Goal: Information Seeking & Learning: Learn about a topic

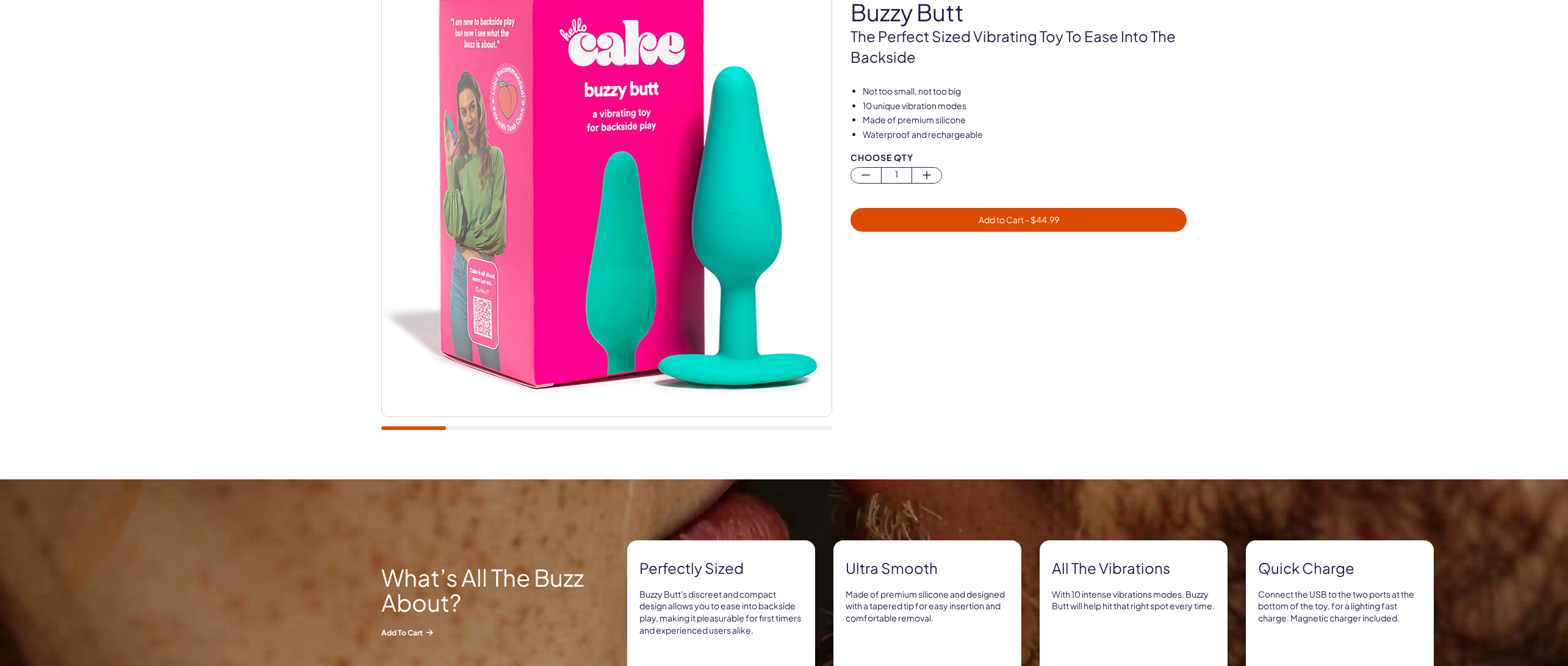
scroll to position [183, 0]
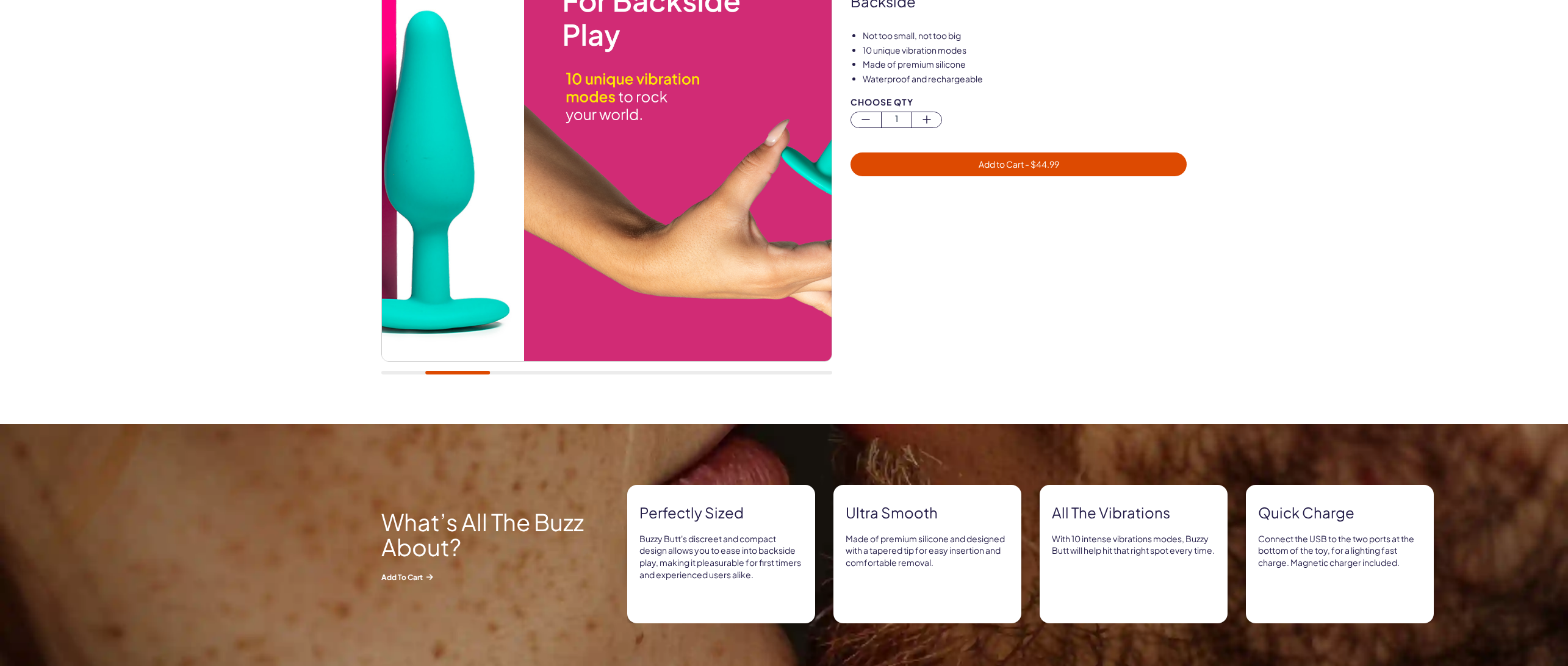
click at [435, 276] on img at bounding box center [299, 136] width 449 height 450
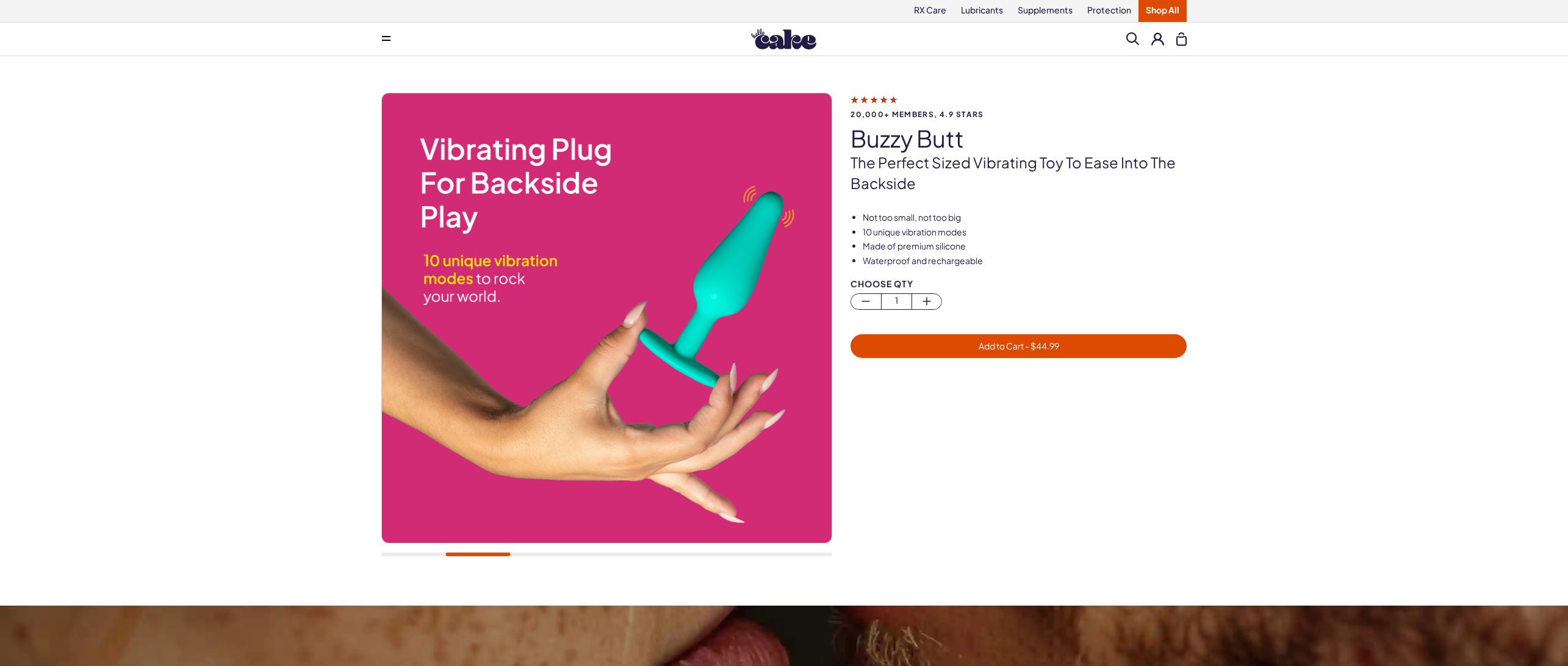
scroll to position [0, 0]
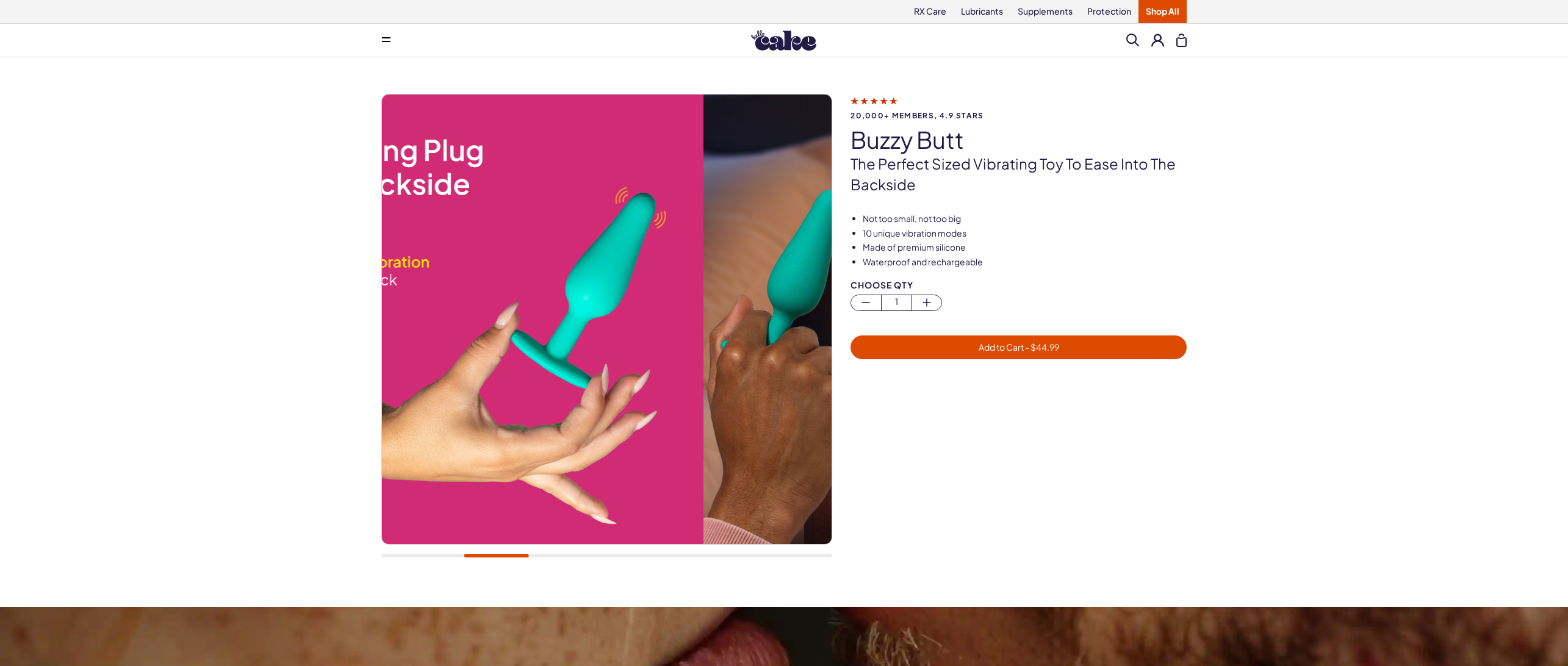
click at [539, 333] on img at bounding box center [478, 319] width 449 height 450
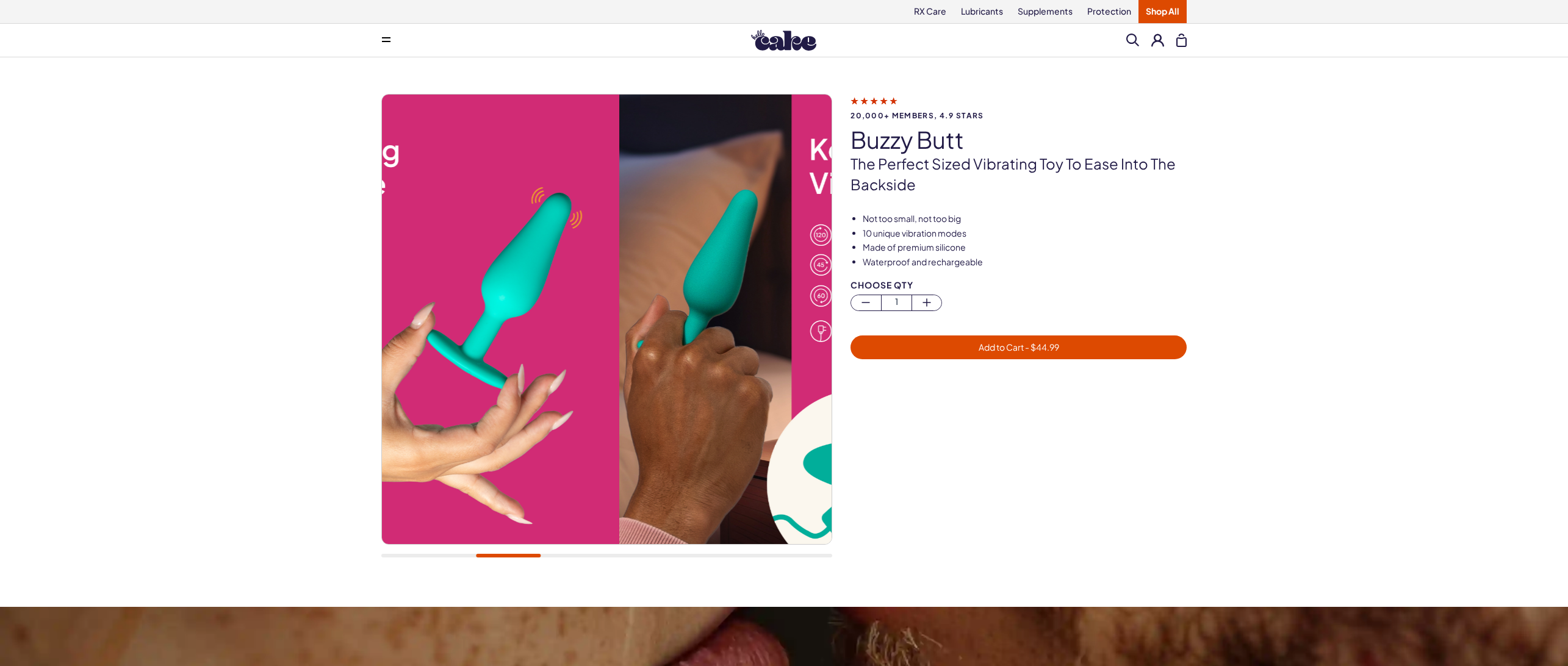
click at [409, 283] on img at bounding box center [394, 319] width 449 height 450
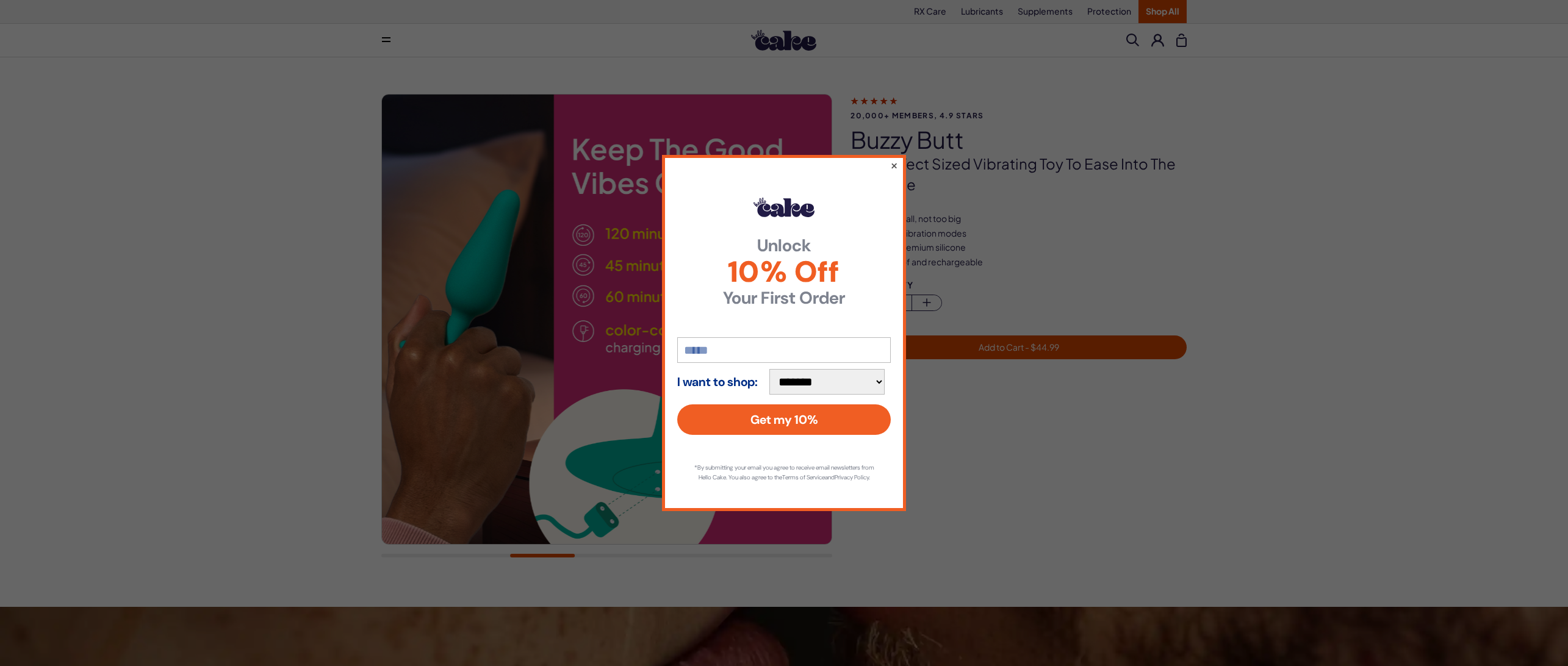
click at [893, 161] on button "×" at bounding box center [894, 165] width 8 height 15
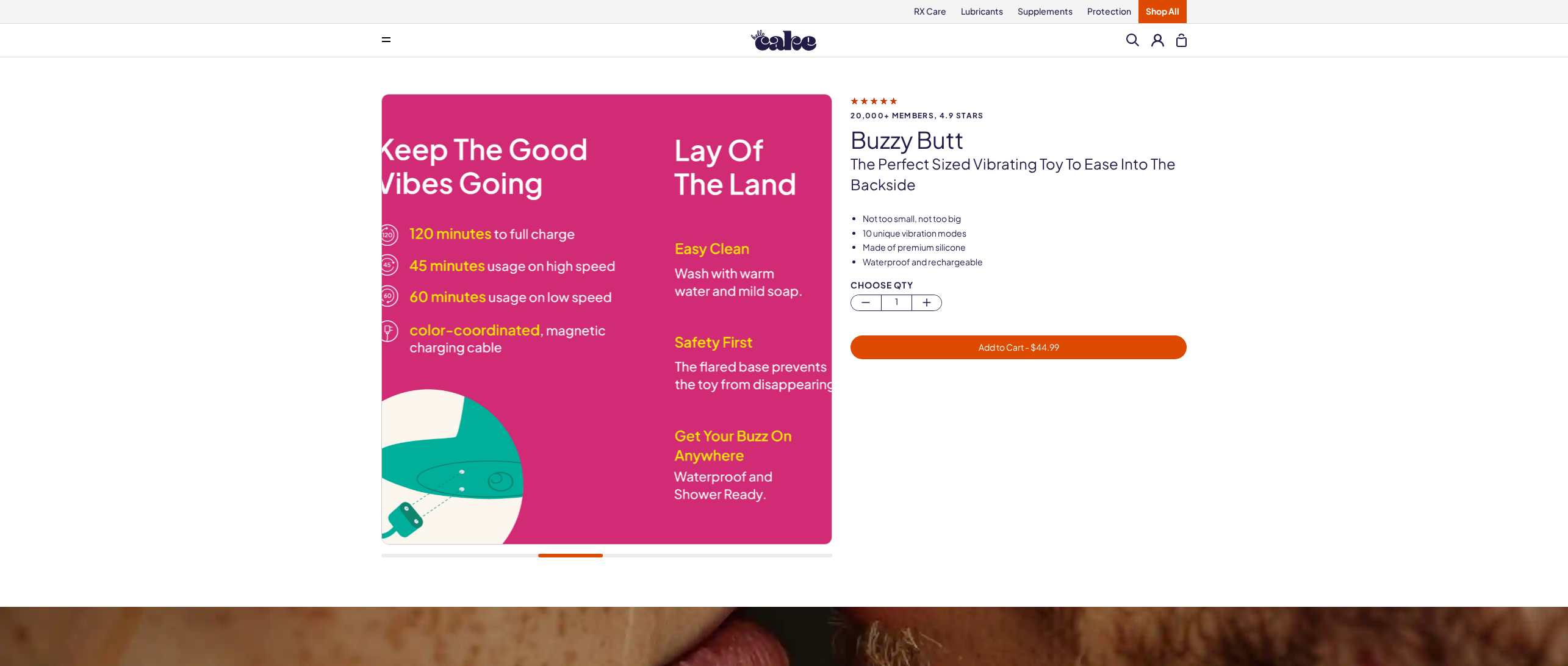
click at [554, 356] on img at bounding box center [410, 319] width 449 height 450
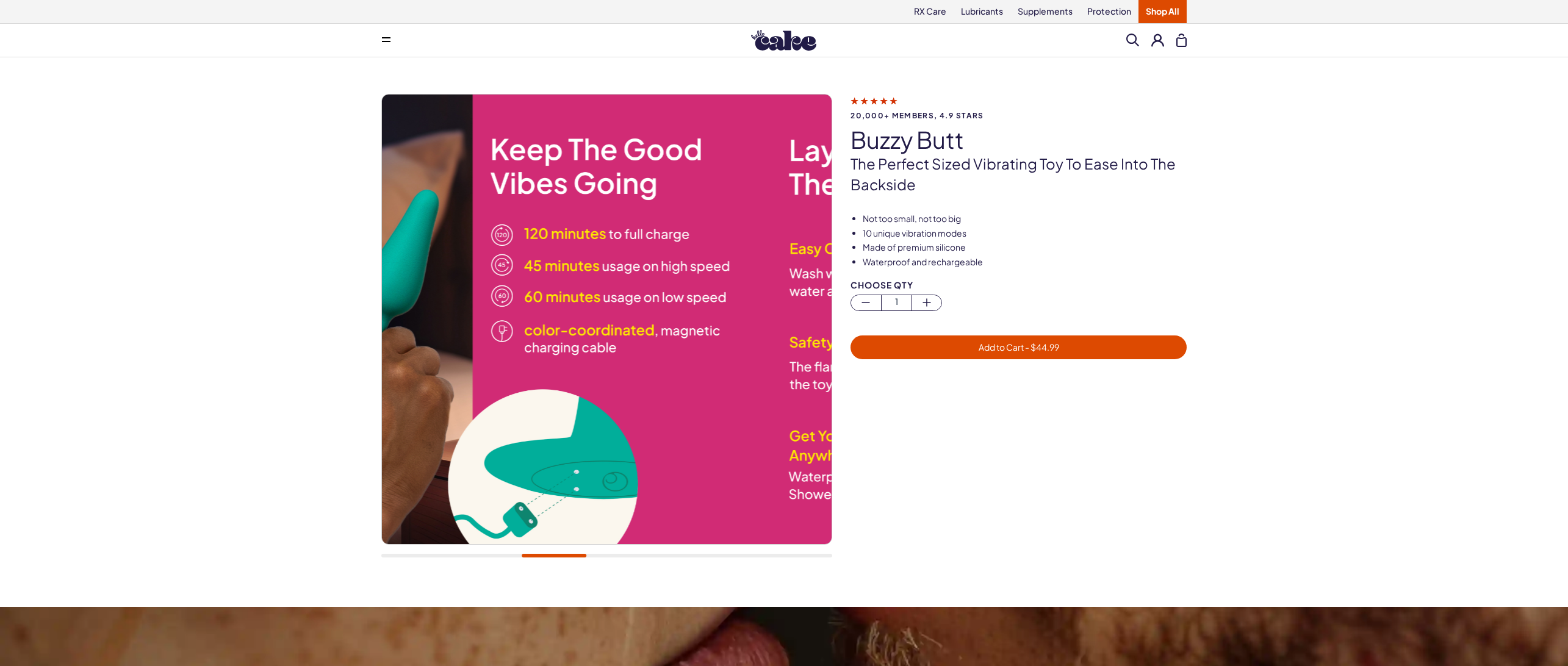
click at [457, 364] on img at bounding box center [525, 319] width 449 height 450
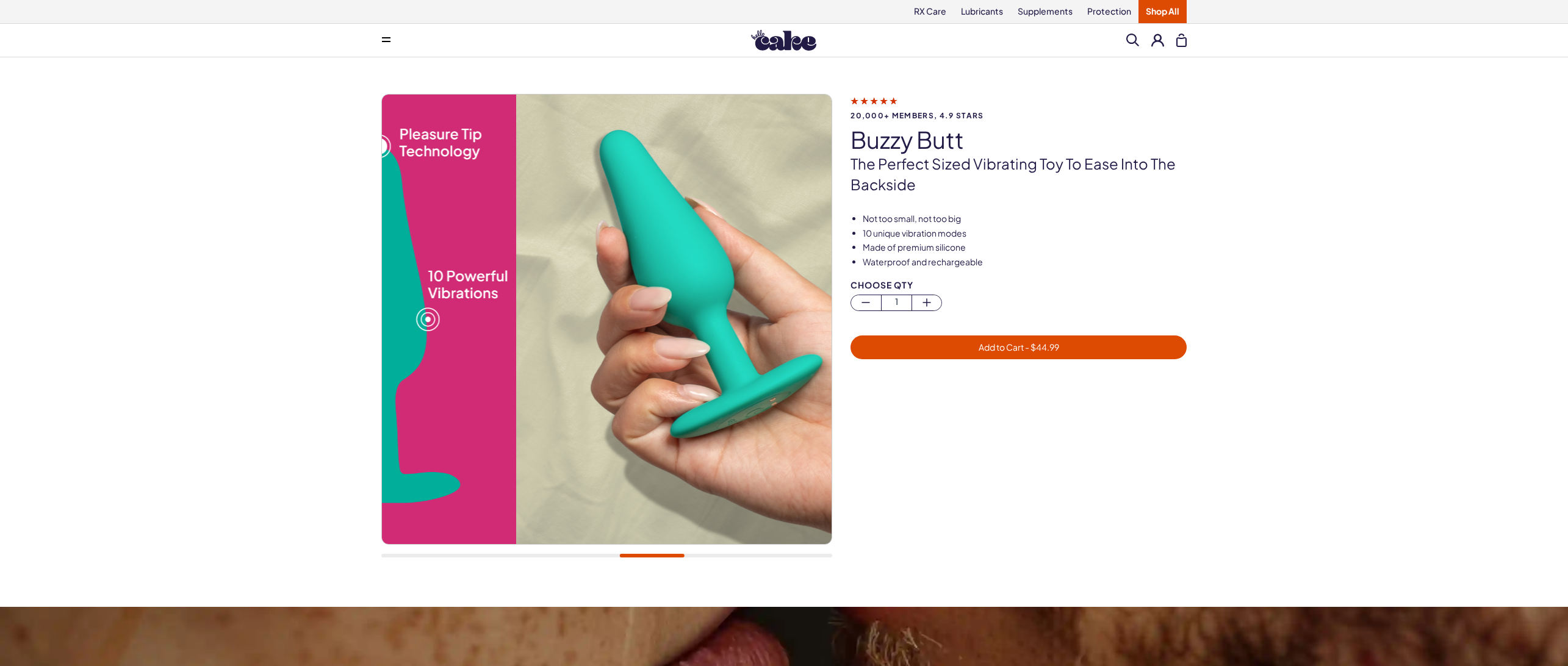
click at [322, 269] on div "20,000+ members, 4.9 stars buzzy butt The perfect sized vibrating toy to ease i…" at bounding box center [784, 332] width 1568 height 549
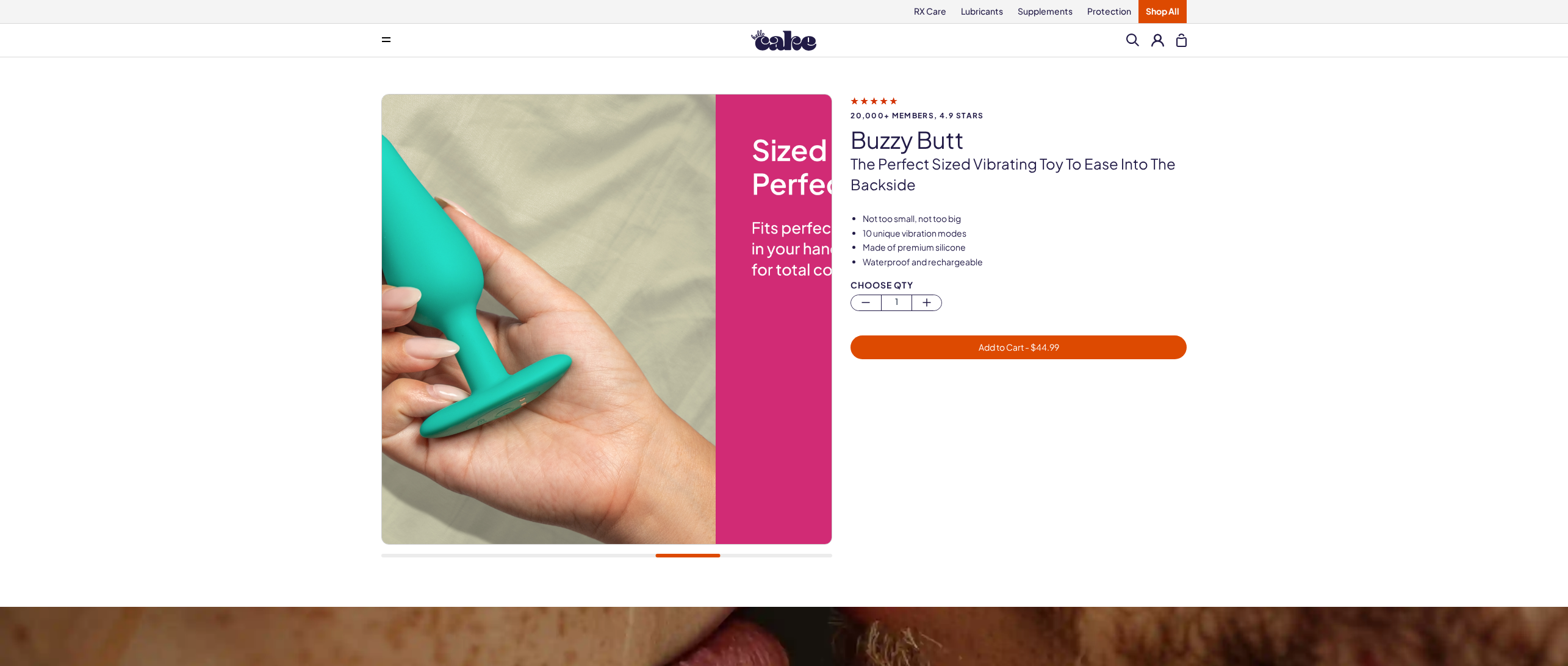
click at [329, 244] on div "20,000+ members, 4.9 stars buzzy butt The perfect sized vibrating toy to ease i…" at bounding box center [784, 332] width 1568 height 549
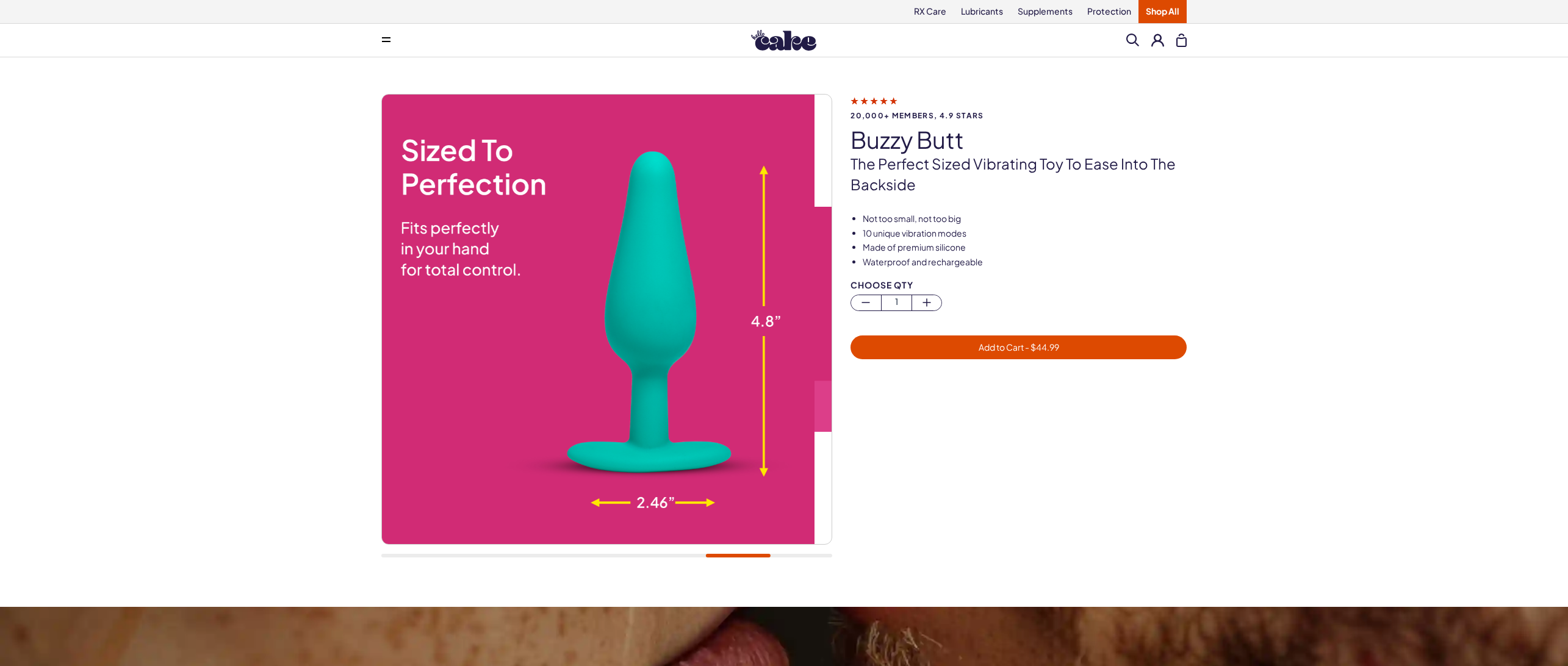
click at [625, 287] on img at bounding box center [589, 319] width 449 height 450
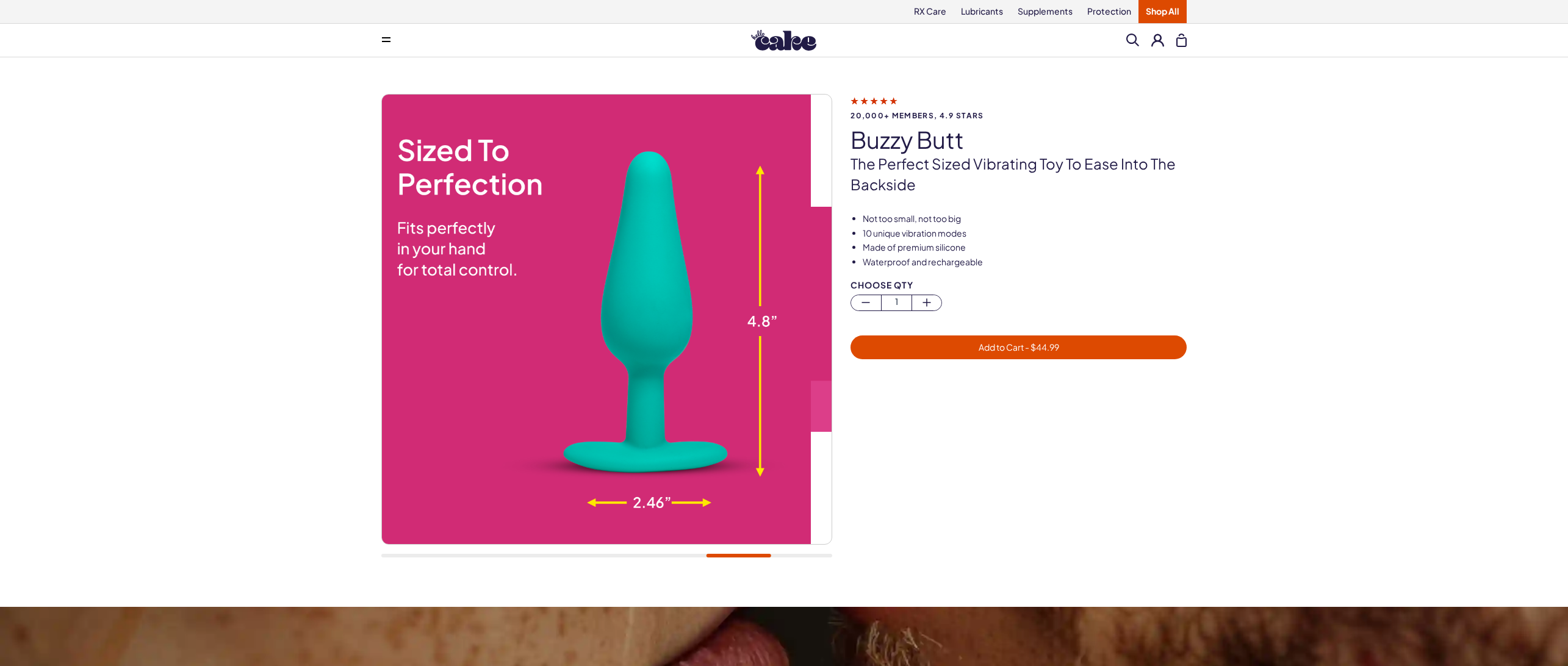
click at [438, 270] on img at bounding box center [586, 319] width 449 height 450
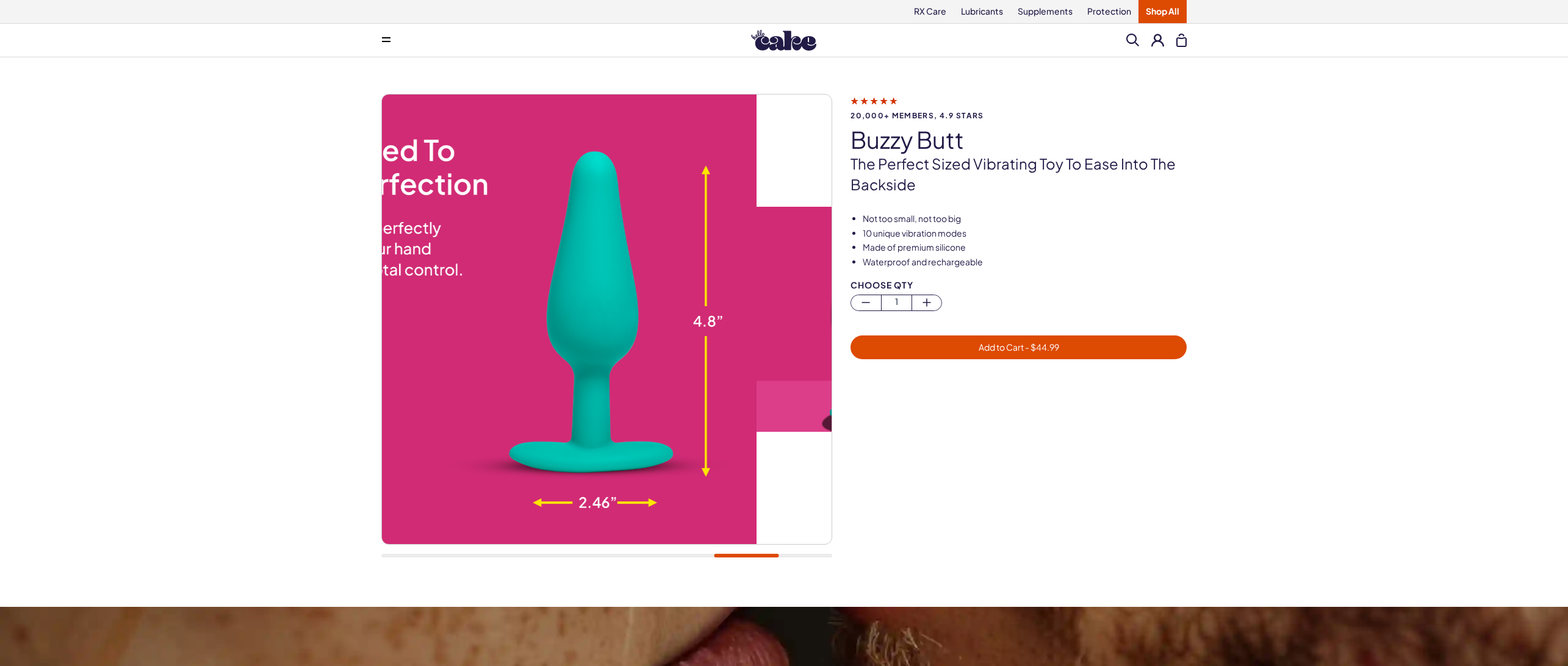
click at [327, 232] on div "20,000+ members, 4.9 stars buzzy butt The perfect sized vibrating toy to ease i…" at bounding box center [784, 332] width 1568 height 549
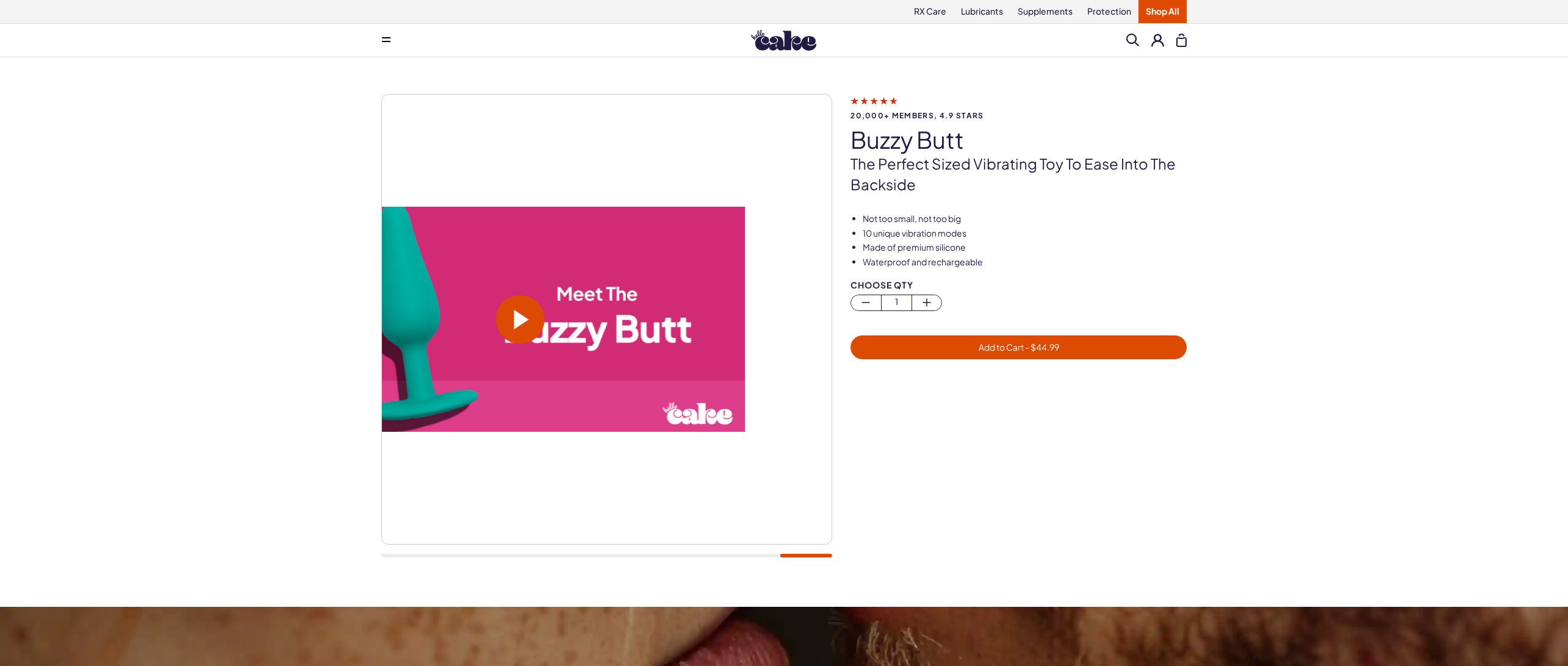
drag, startPoint x: 660, startPoint y: 269, endPoint x: 397, endPoint y: 230, distance: 265.9
click at [417, 235] on video at bounding box center [520, 320] width 449 height 225
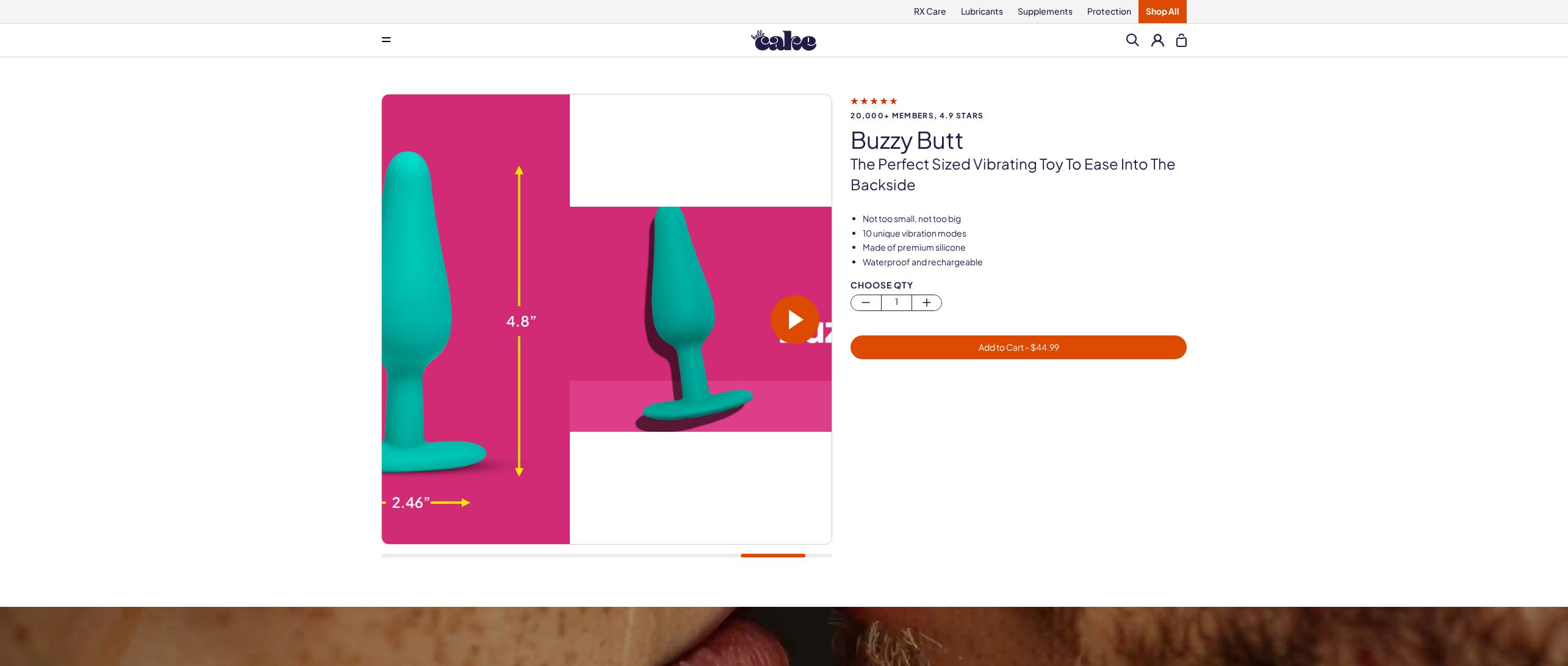
drag, startPoint x: 462, startPoint y: 236, endPoint x: 715, endPoint y: 271, distance: 255.4
click at [719, 271] on video at bounding box center [794, 320] width 449 height 225
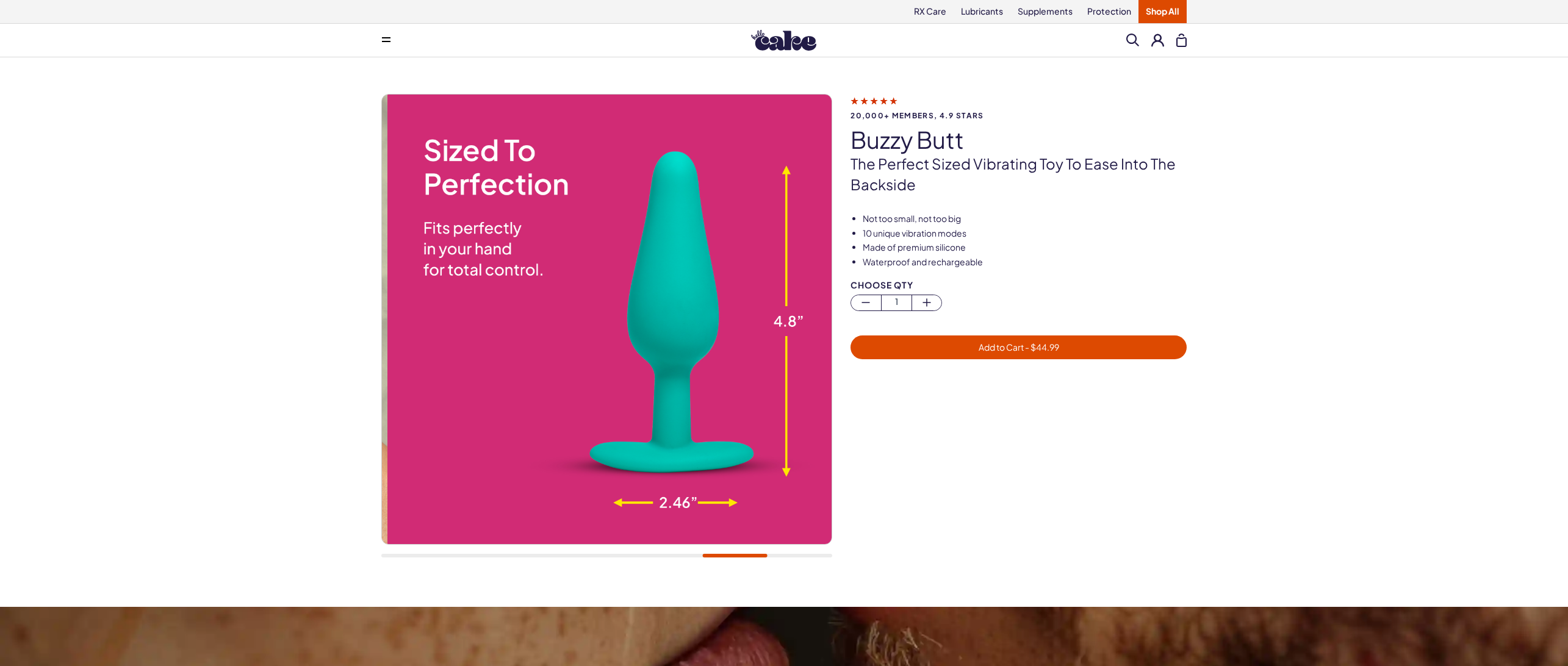
click at [813, 272] on img at bounding box center [612, 319] width 449 height 450
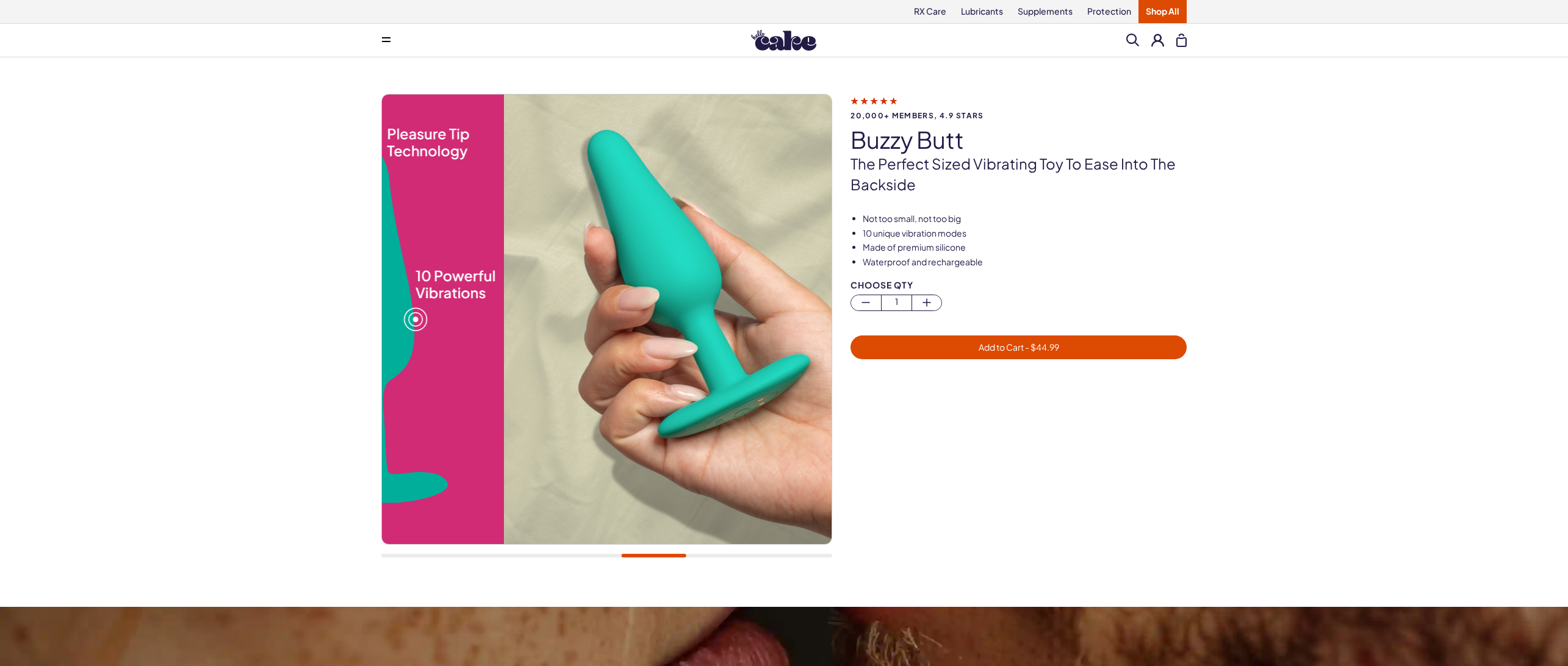
click at [707, 309] on img at bounding box center [728, 319] width 449 height 450
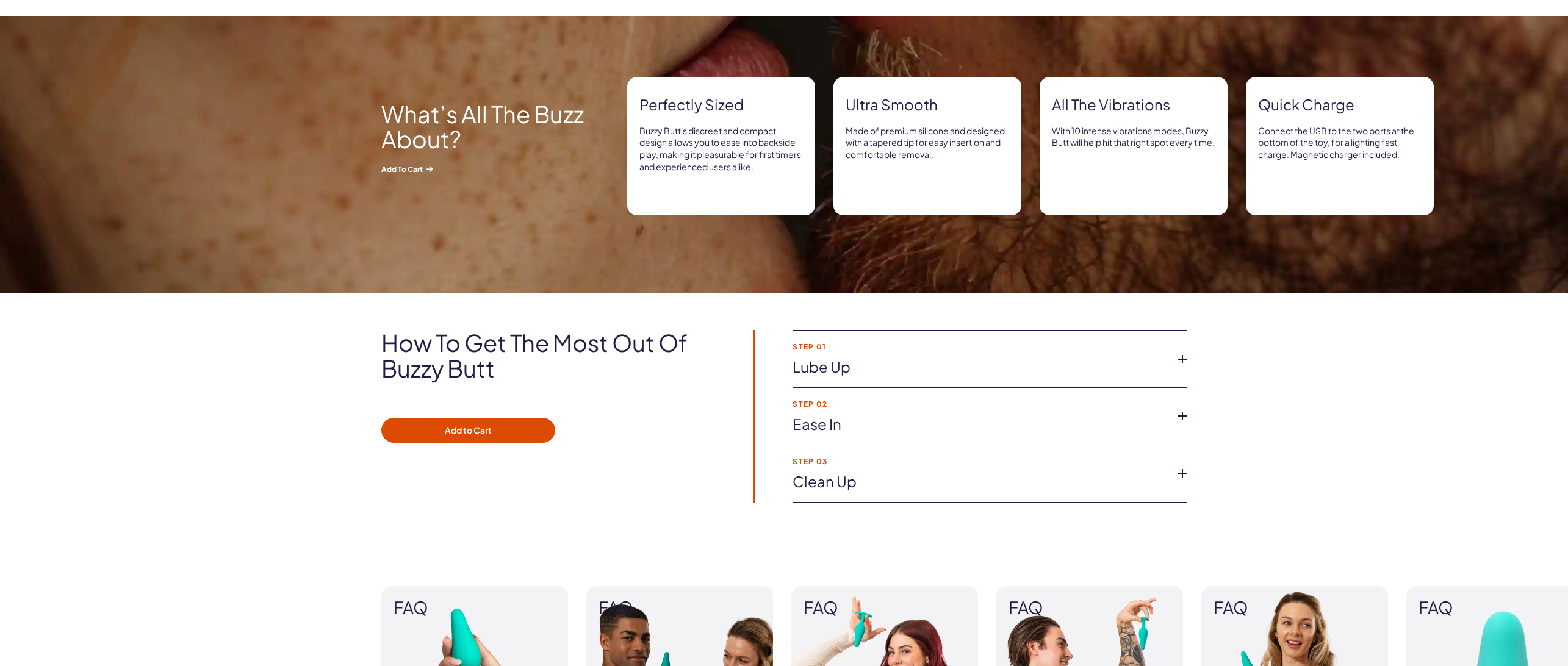
scroll to position [610, 0]
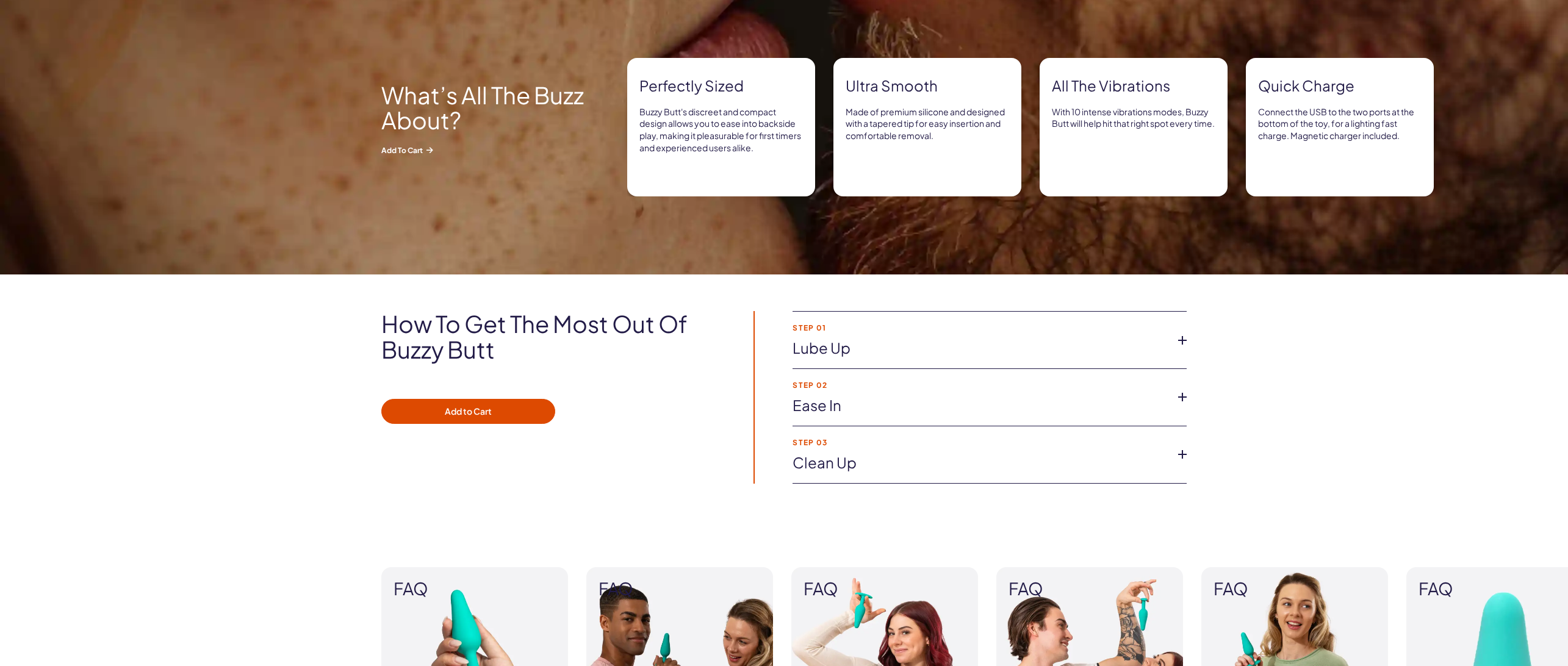
click at [848, 401] on link "Ease in" at bounding box center [980, 405] width 375 height 20
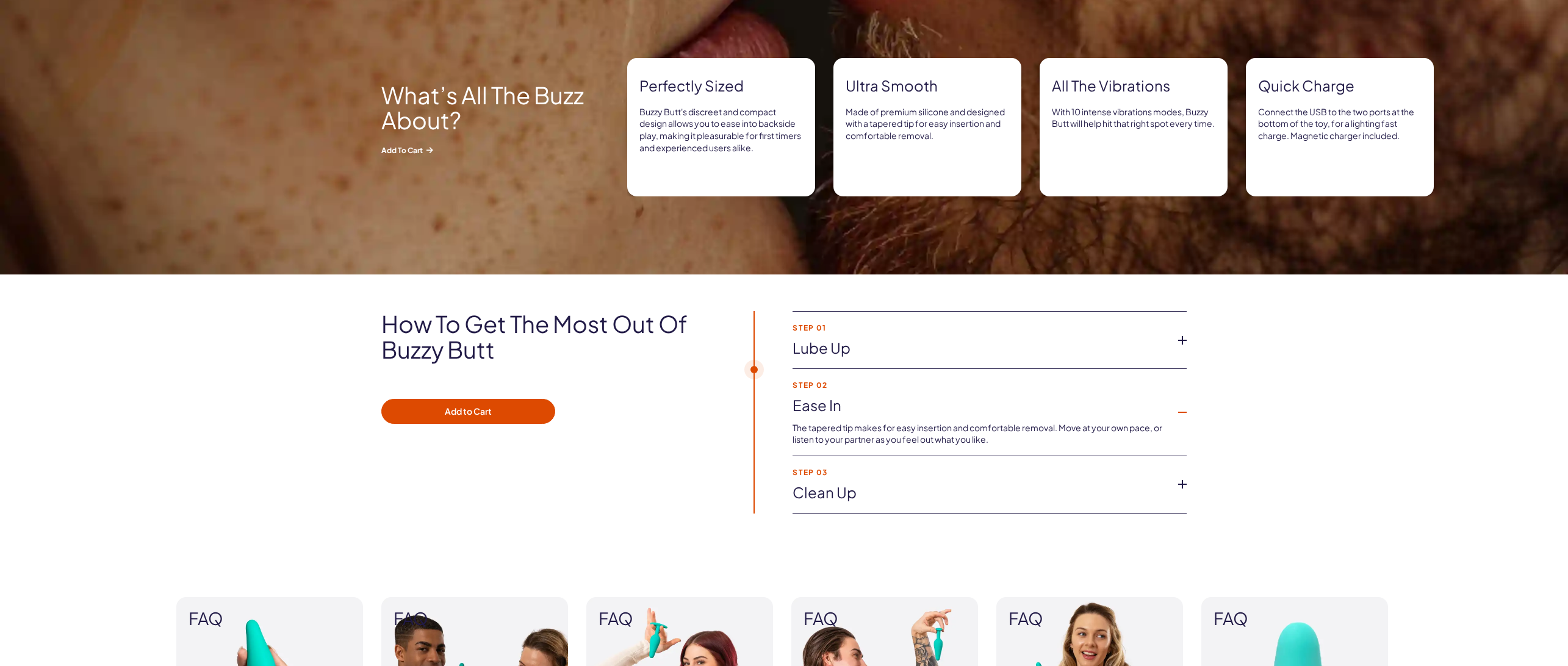
click at [921, 486] on link "Clean up" at bounding box center [980, 493] width 375 height 20
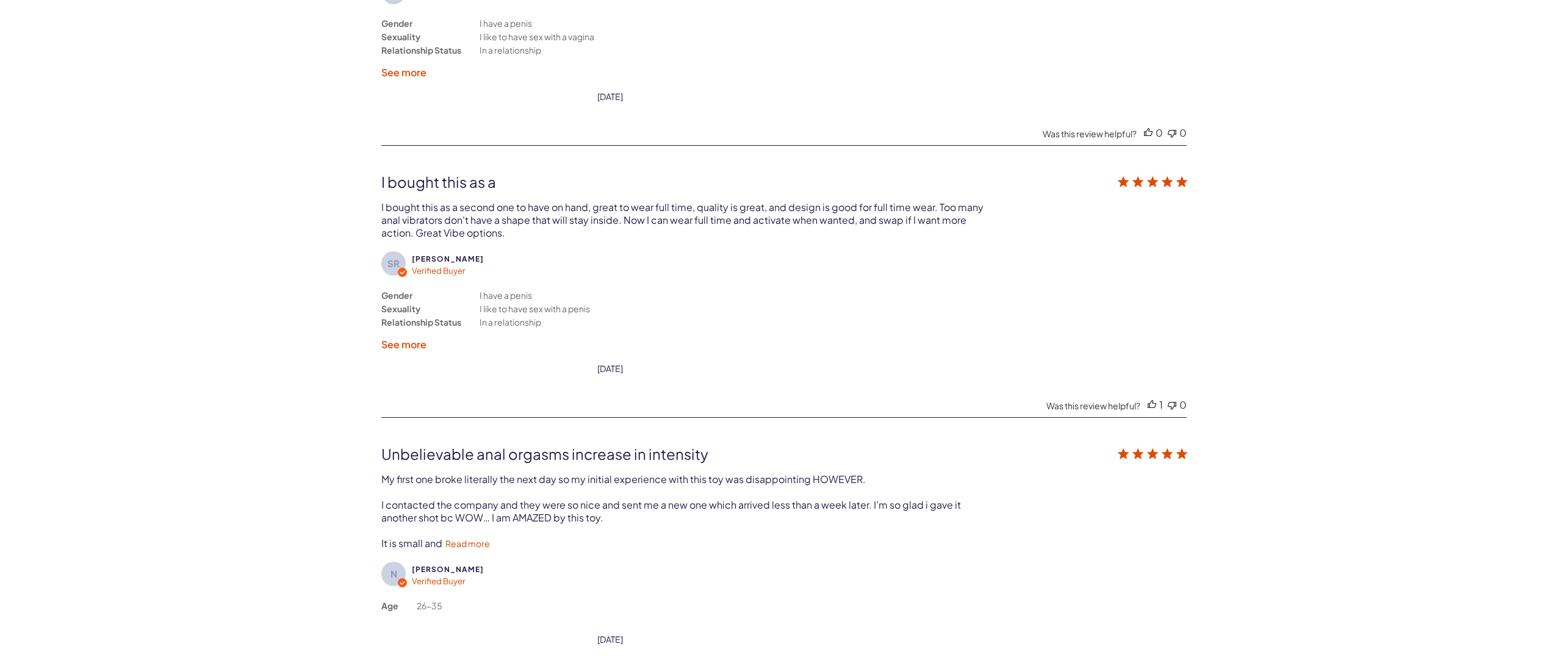
scroll to position [2684, 0]
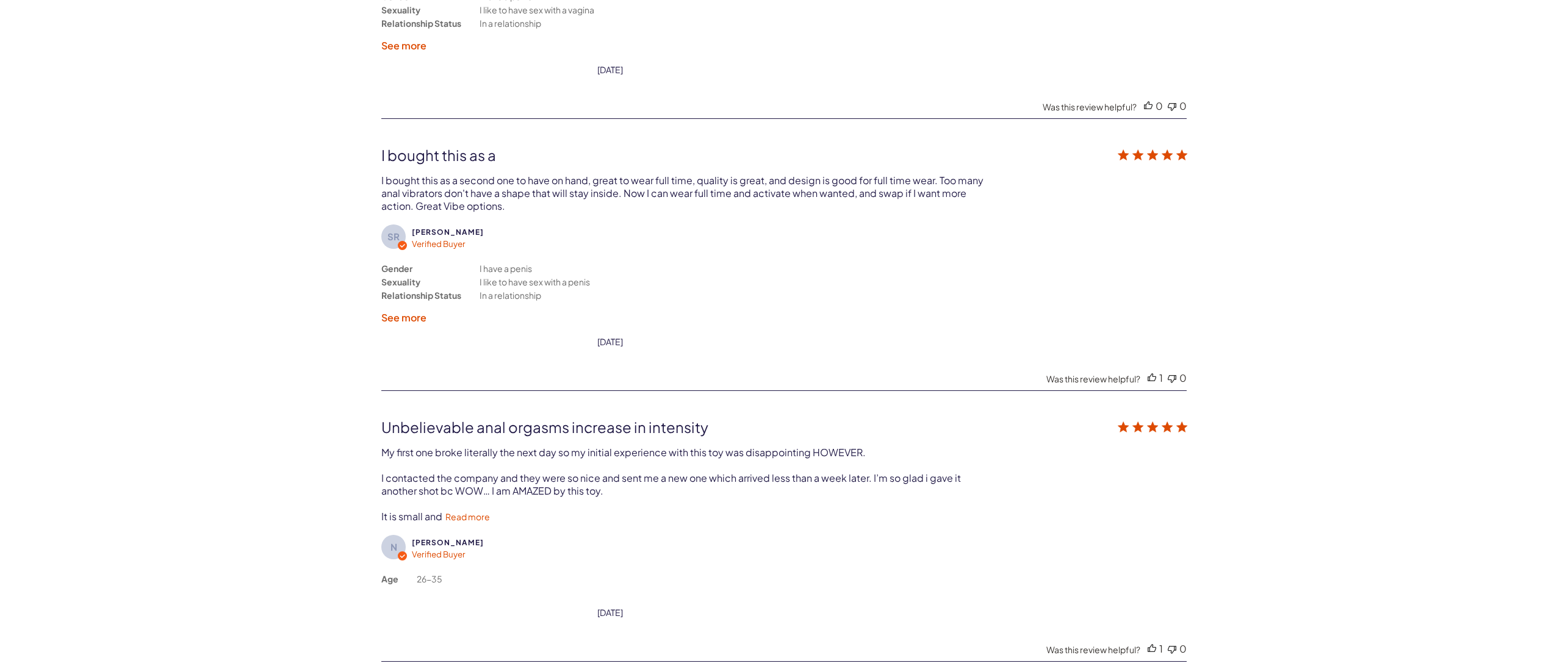
click at [406, 317] on label "See more" at bounding box center [403, 317] width 45 height 13
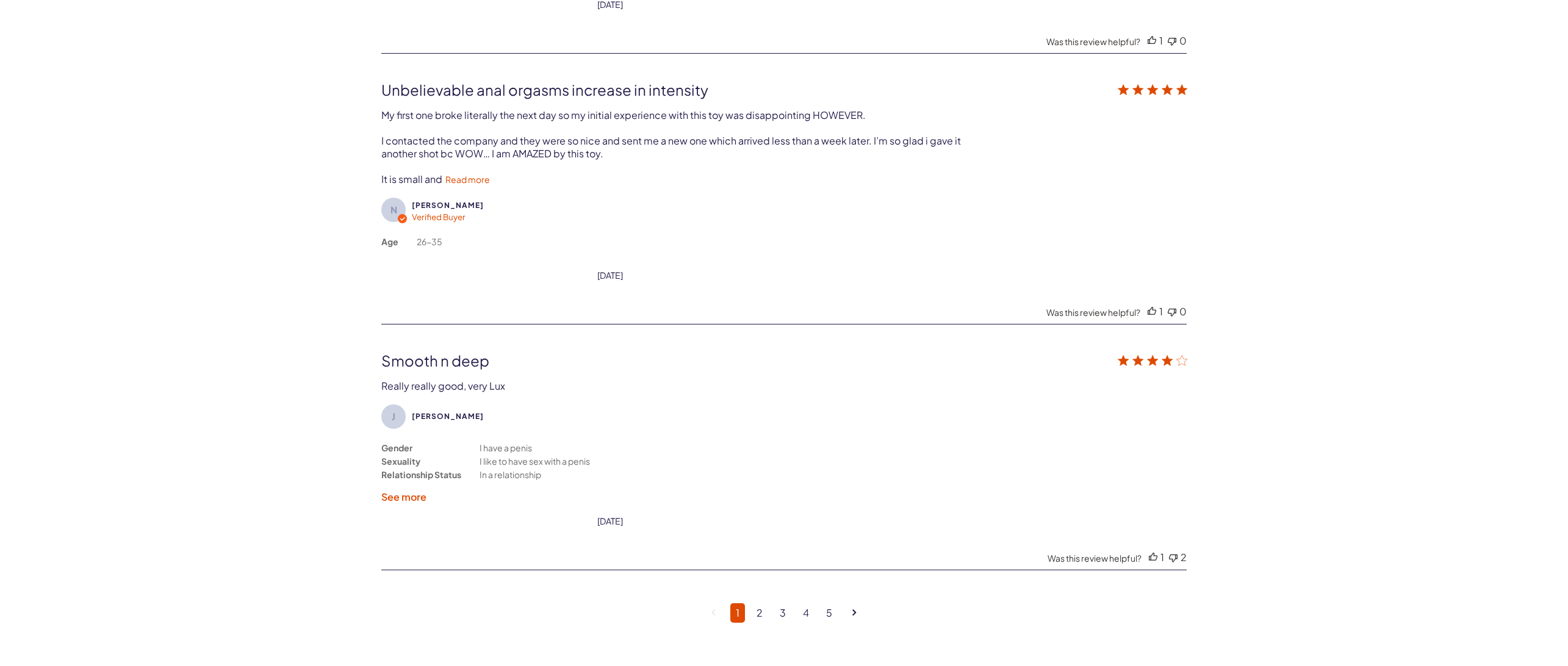
scroll to position [3051, 0]
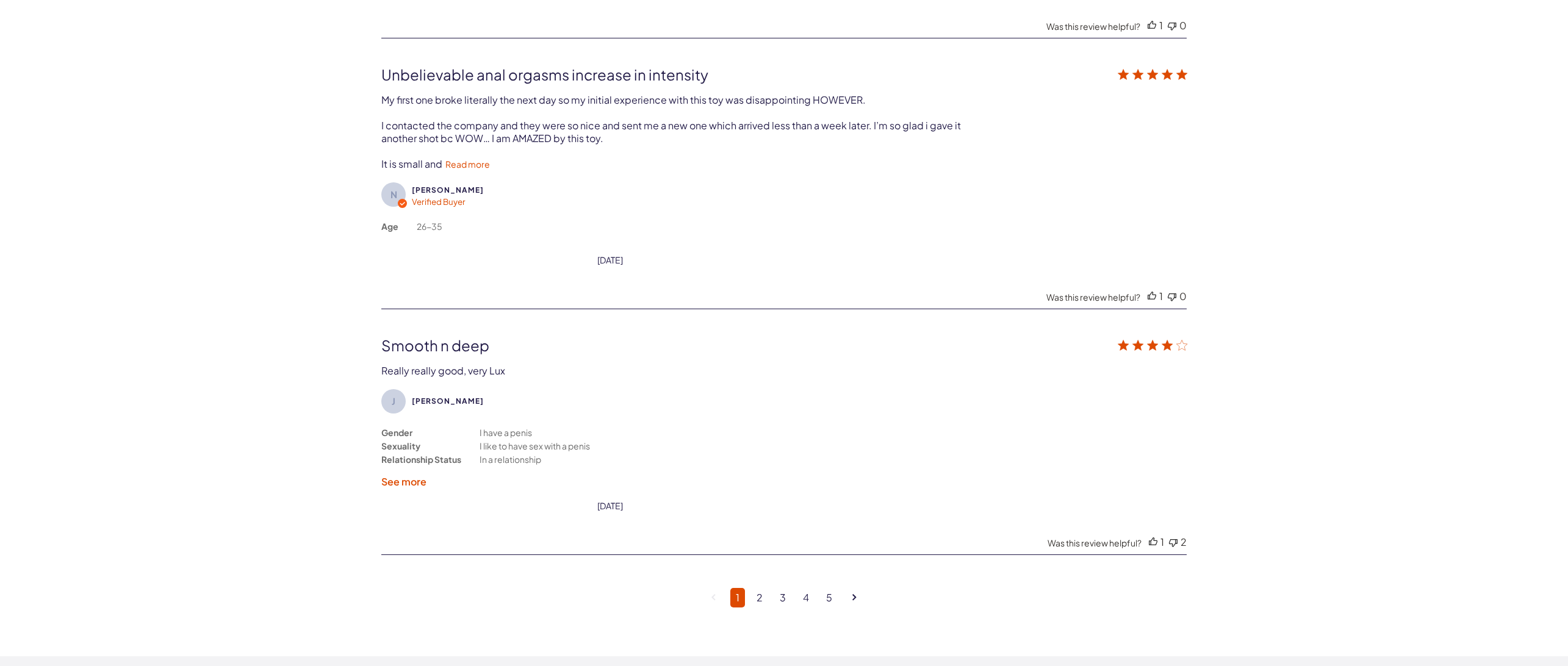
click at [405, 475] on label "See more" at bounding box center [403, 482] width 45 height 13
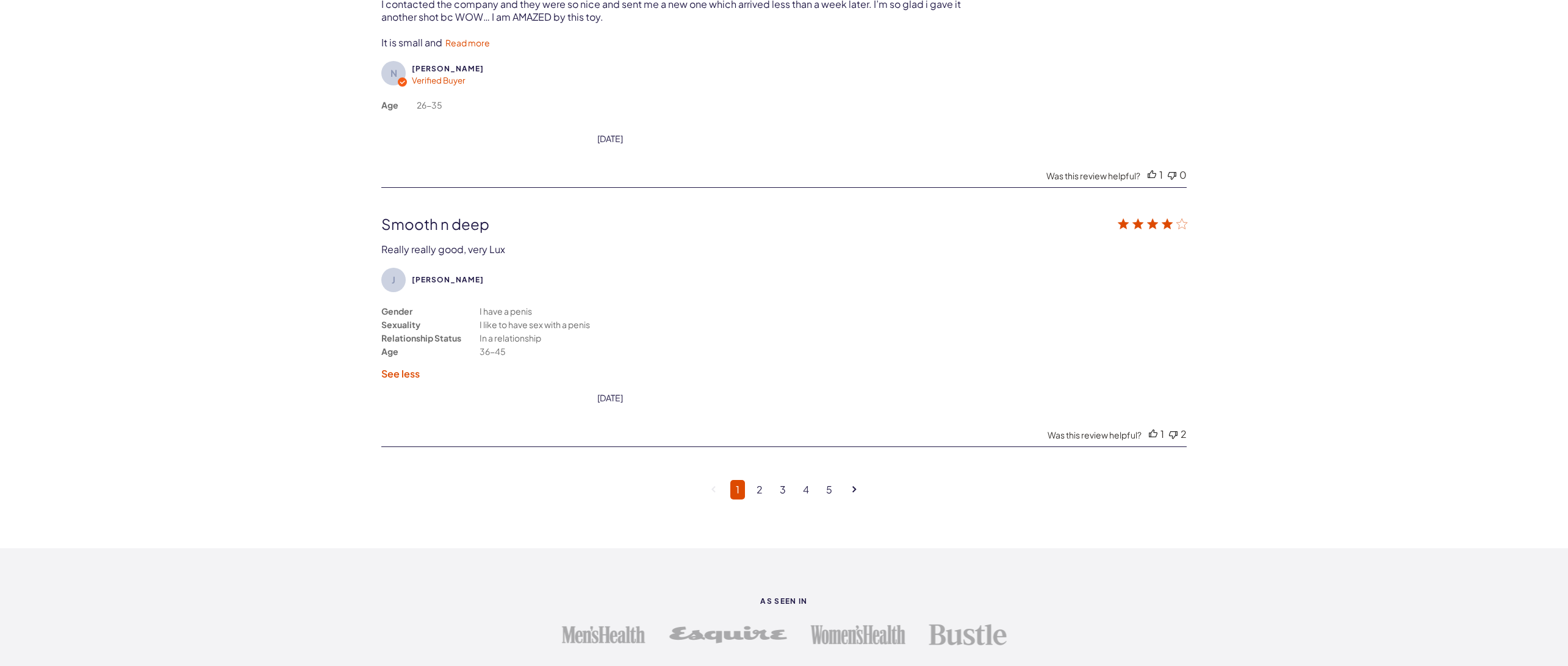
scroll to position [3173, 0]
click at [764, 490] on link "2" at bounding box center [760, 489] width 17 height 20
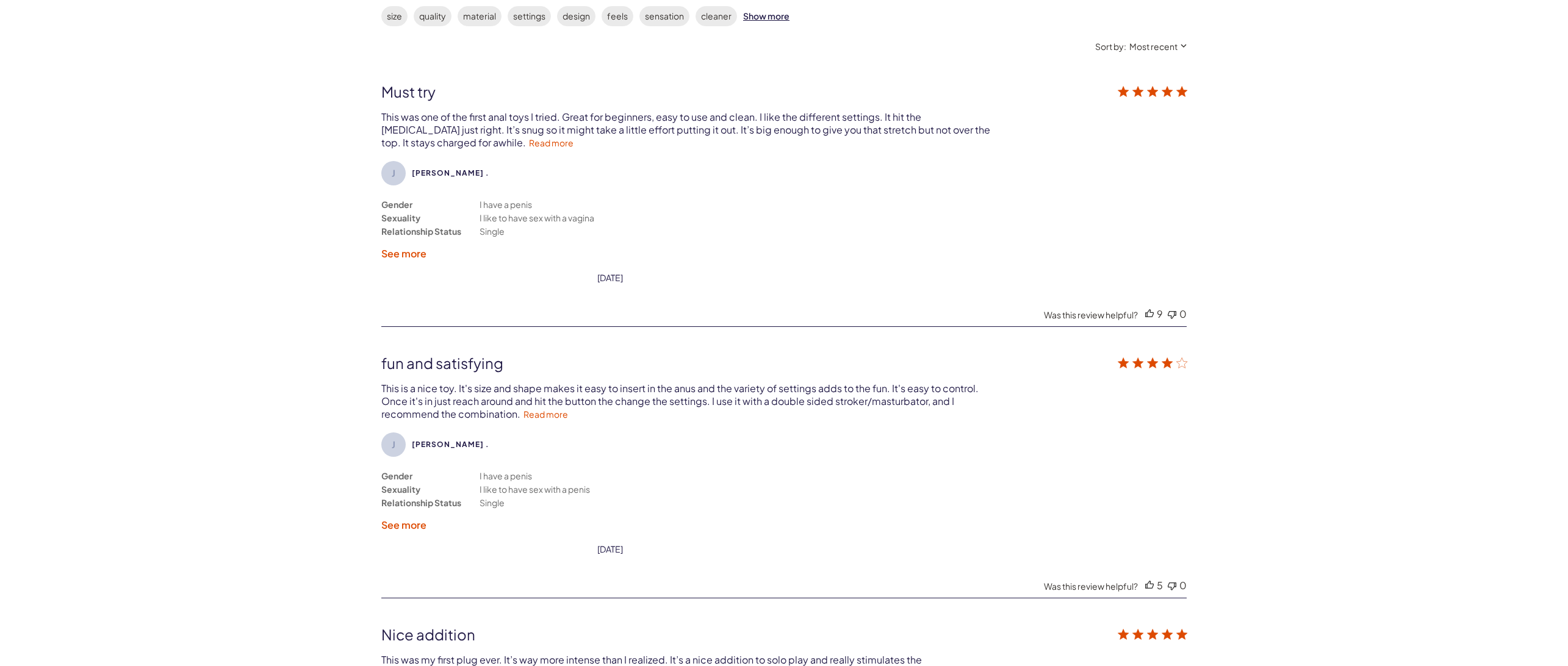
scroll to position [2240, 0]
click at [409, 523] on label "See more" at bounding box center [403, 528] width 45 height 13
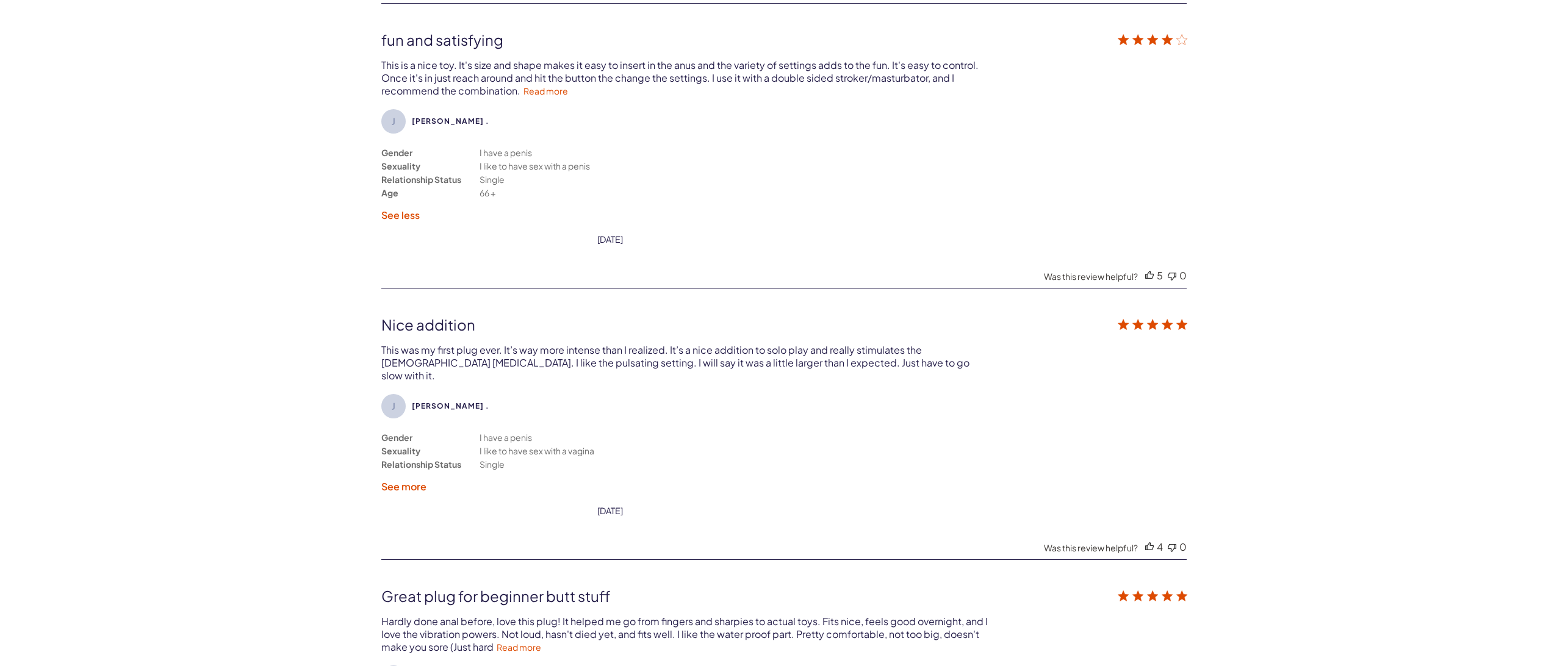
scroll to position [2606, 0]
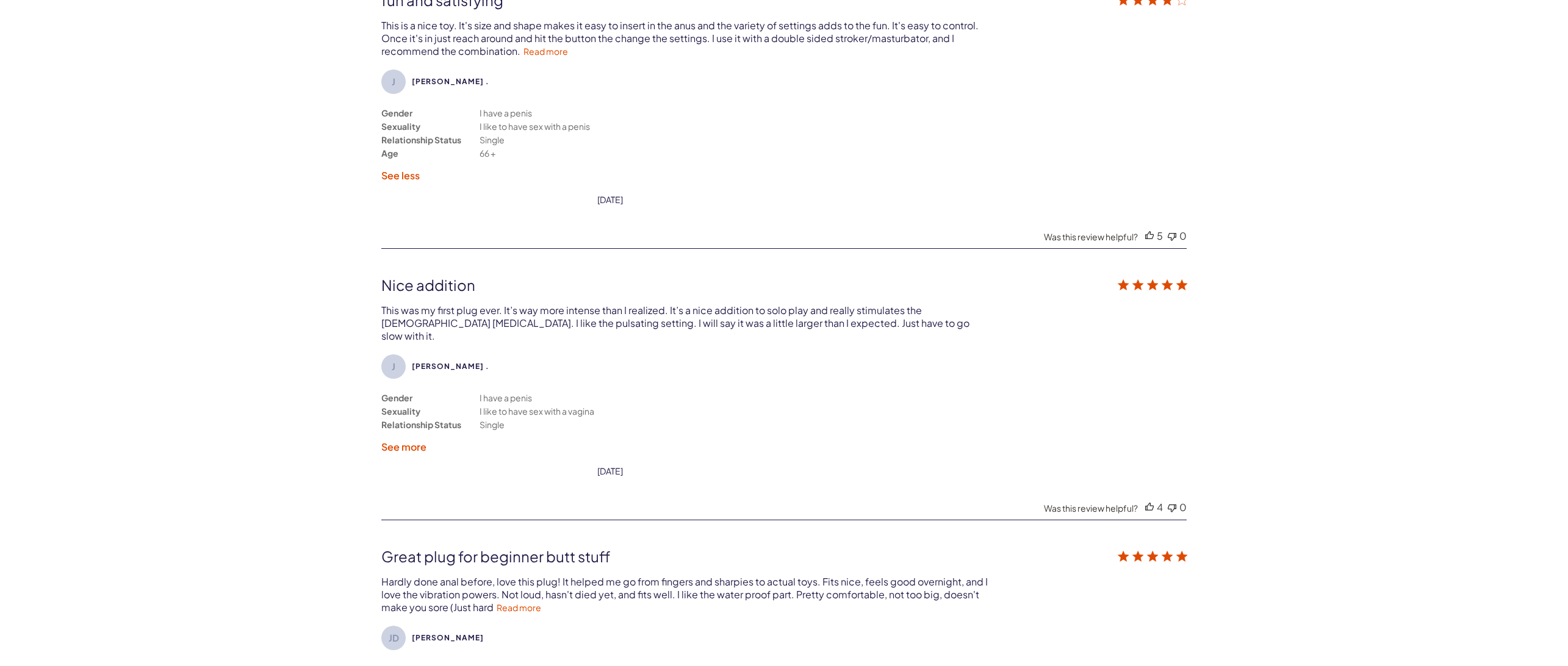
click at [418, 441] on label "See more" at bounding box center [403, 447] width 45 height 13
